Goal: Check status: Check status

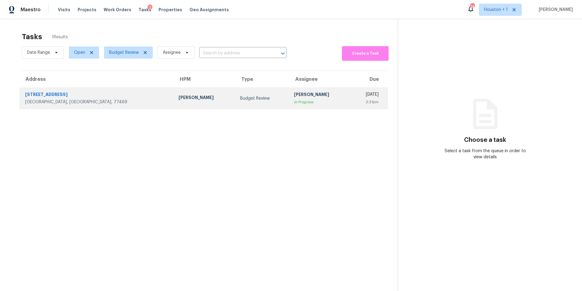
click at [179, 99] on div "[PERSON_NAME]" at bounding box center [205, 98] width 52 height 8
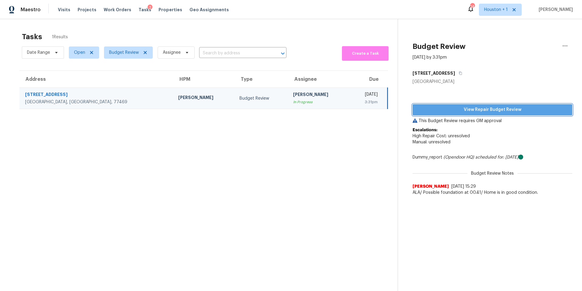
click at [447, 110] on span "View Repair Budget Review" at bounding box center [493, 110] width 150 height 8
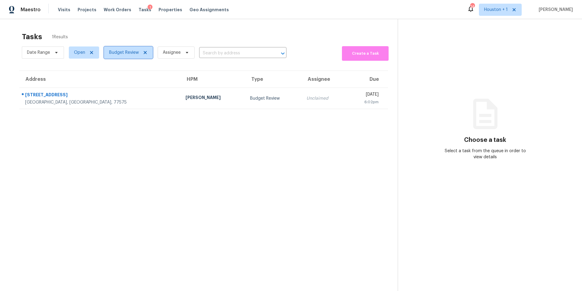
click at [118, 52] on span "Budget Review" at bounding box center [124, 52] width 30 height 6
click at [137, 33] on div "Tasks 1 Results" at bounding box center [210, 37] width 376 height 16
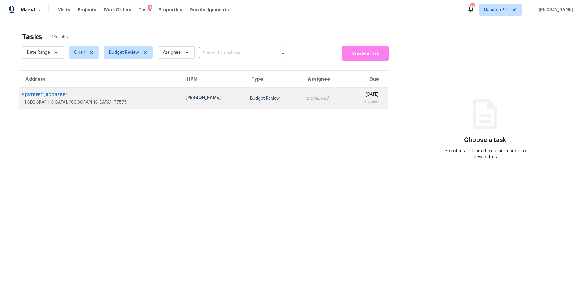
click at [181, 92] on td "Andy Taylor" at bounding box center [213, 98] width 65 height 21
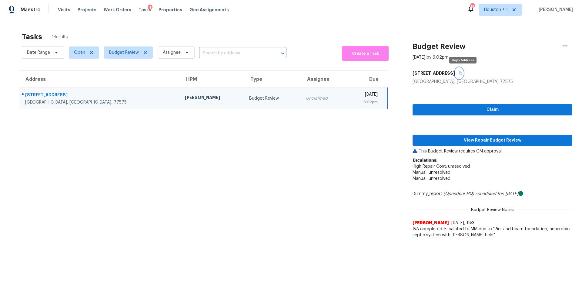
click at [462, 73] on icon "button" at bounding box center [460, 73] width 3 height 3
click at [445, 140] on span "View Repair Budget Review" at bounding box center [493, 141] width 150 height 8
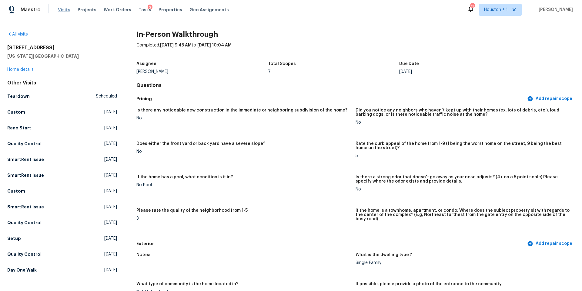
scroll to position [1148, 0]
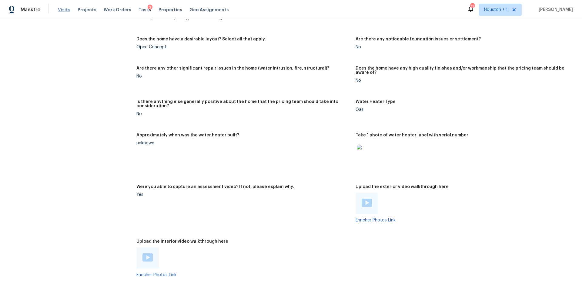
click at [64, 9] on span "Visits" at bounding box center [64, 10] width 12 height 6
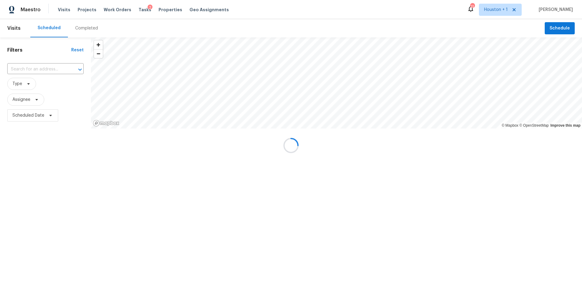
click at [81, 29] on div at bounding box center [291, 145] width 582 height 291
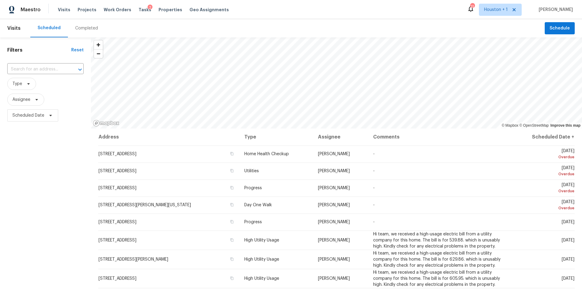
click at [81, 29] on div "Completed" at bounding box center [86, 28] width 23 height 6
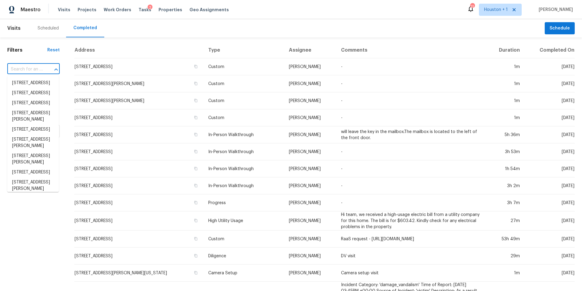
click at [27, 67] on input "text" at bounding box center [24, 69] width 35 height 9
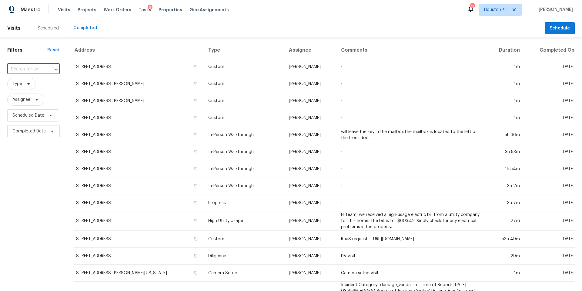
paste input "1082 County Road 129, Liberty, TX 77575"
type input "1082 County Road 129, Liberty, TX 77575"
click at [35, 87] on li "1082 County Road 129, Liberty, TX 77575" at bounding box center [33, 83] width 52 height 10
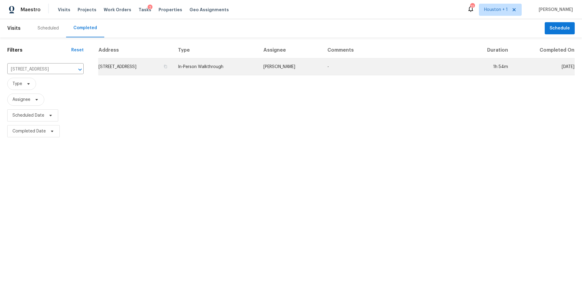
click at [125, 69] on td "1082 County Road 129, Liberty, TX 77575" at bounding box center [135, 66] width 75 height 17
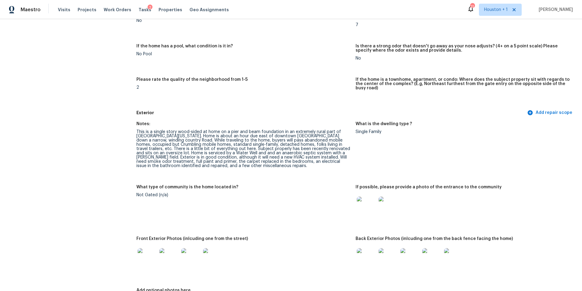
scroll to position [158, 0]
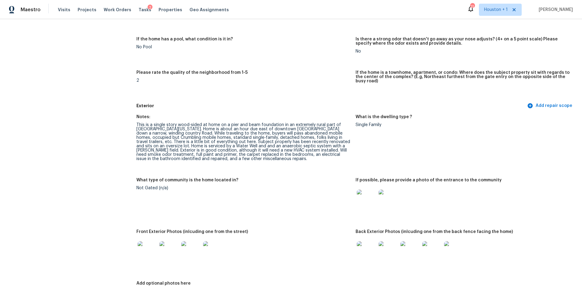
click at [140, 250] on img at bounding box center [147, 250] width 19 height 19
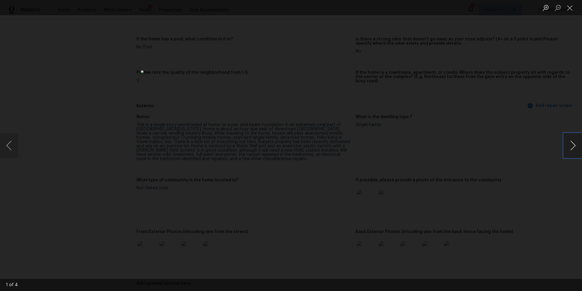
click at [572, 148] on button "Next image" at bounding box center [573, 145] width 18 height 24
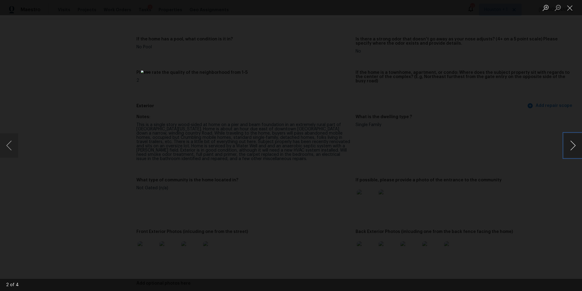
click at [572, 148] on button "Next image" at bounding box center [573, 145] width 18 height 24
click at [500, 189] on div "Lightbox" at bounding box center [291, 145] width 582 height 291
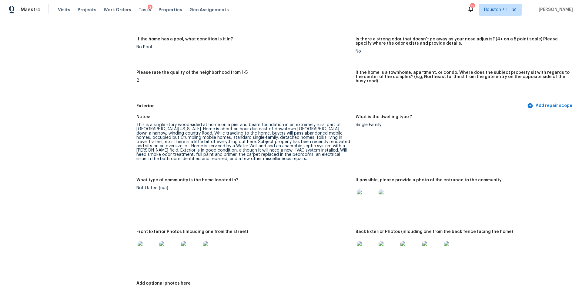
click at [357, 249] on img at bounding box center [366, 250] width 19 height 19
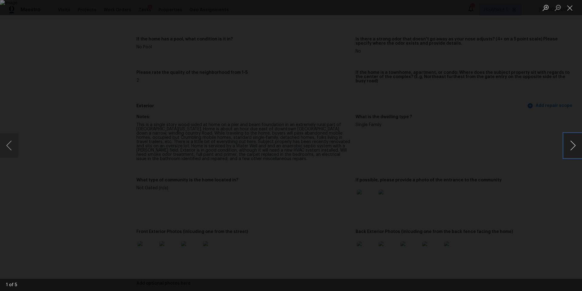
click at [572, 149] on button "Next image" at bounding box center [573, 145] width 18 height 24
click at [14, 142] on button "Previous image" at bounding box center [9, 145] width 18 height 24
click at [573, 144] on button "Next image" at bounding box center [573, 145] width 18 height 24
click at [19, 140] on div "Lightbox" at bounding box center [291, 145] width 582 height 291
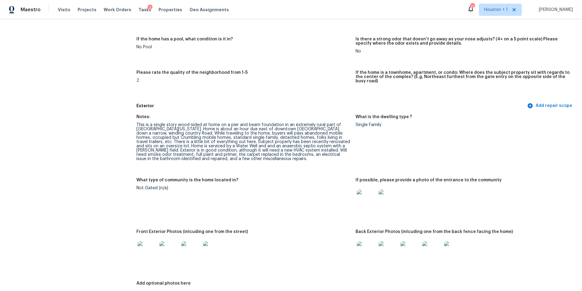
click at [153, 242] on img at bounding box center [147, 250] width 19 height 19
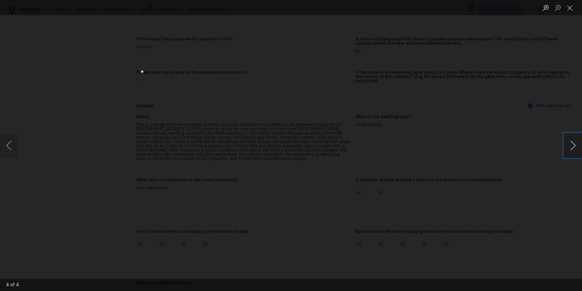
click at [576, 147] on button "Next image" at bounding box center [573, 145] width 18 height 24
click at [542, 170] on div "Lightbox" at bounding box center [291, 145] width 582 height 291
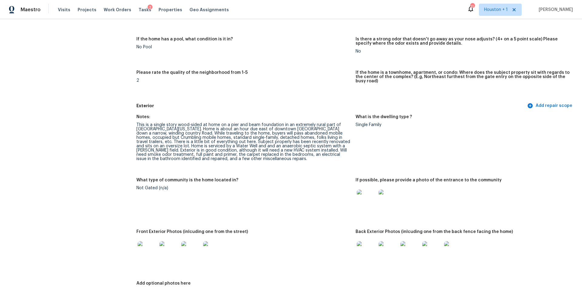
click at [359, 254] on img at bounding box center [366, 250] width 19 height 19
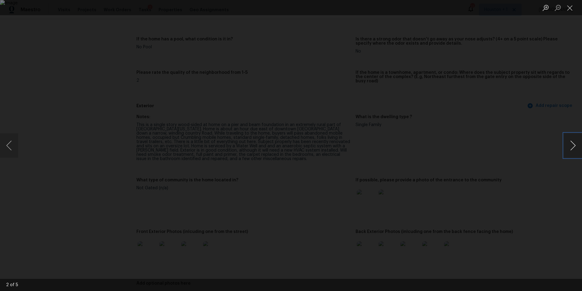
click at [574, 146] on button "Next image" at bounding box center [573, 145] width 18 height 24
click at [570, 148] on button "Next image" at bounding box center [573, 145] width 18 height 24
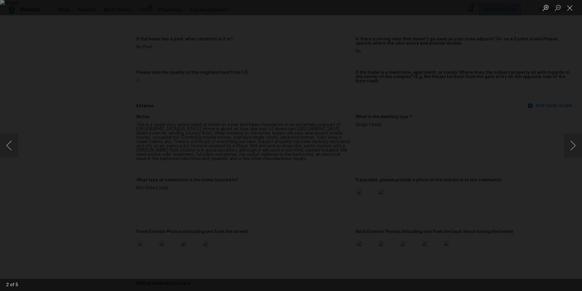
click at [508, 171] on div "Lightbox" at bounding box center [291, 145] width 582 height 291
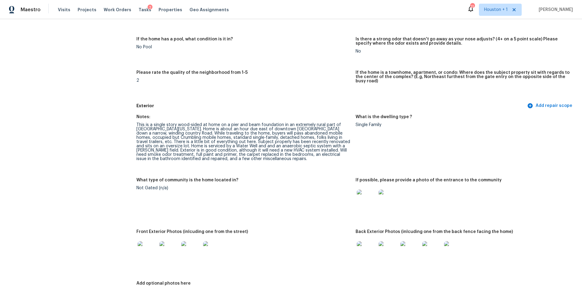
click at [367, 199] on img at bounding box center [366, 198] width 19 height 19
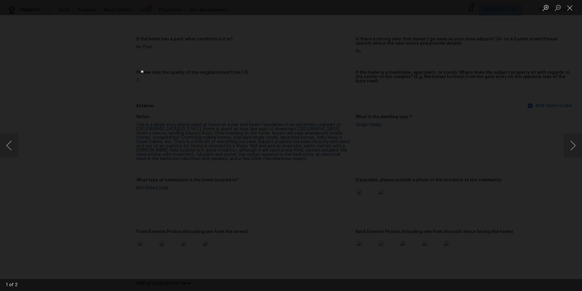
click at [550, 174] on div "Lightbox" at bounding box center [291, 145] width 582 height 291
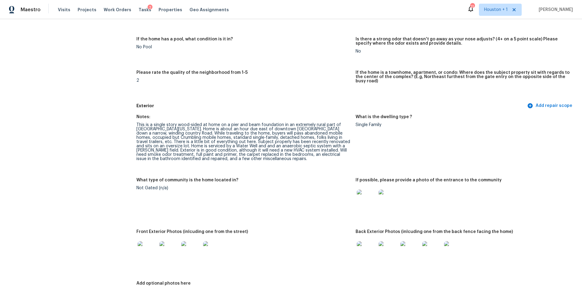
click at [143, 247] on img at bounding box center [147, 250] width 19 height 19
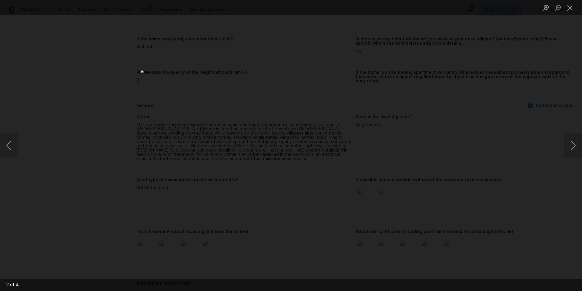
click at [518, 193] on div "Lightbox" at bounding box center [291, 145] width 582 height 291
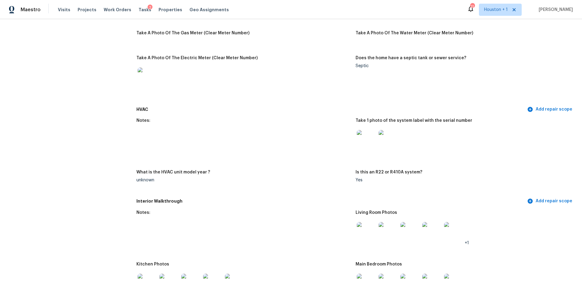
scroll to position [506, 0]
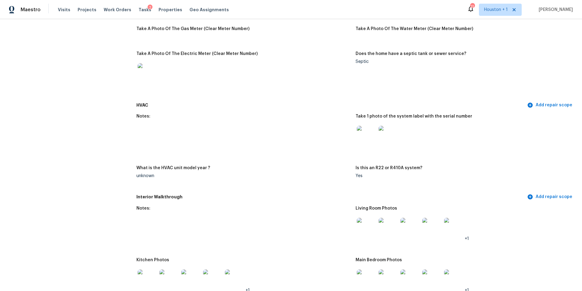
click at [367, 226] on img at bounding box center [366, 227] width 19 height 19
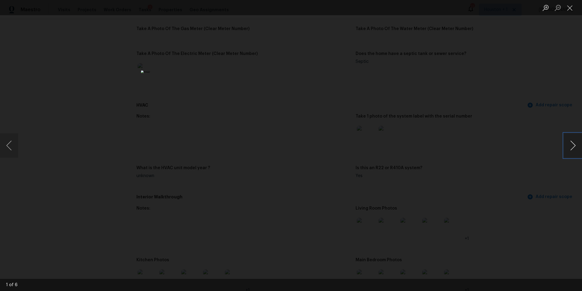
click at [569, 155] on button "Next image" at bounding box center [573, 145] width 18 height 24
click at [506, 201] on div "Lightbox" at bounding box center [291, 145] width 582 height 291
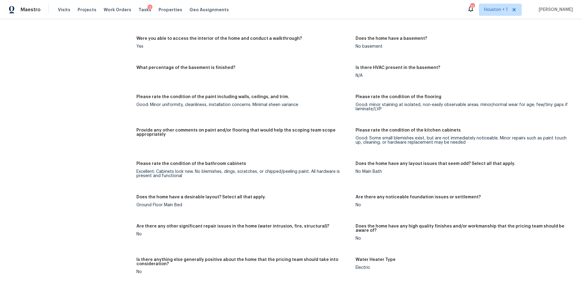
scroll to position [839, 0]
